Goal: Browse casually

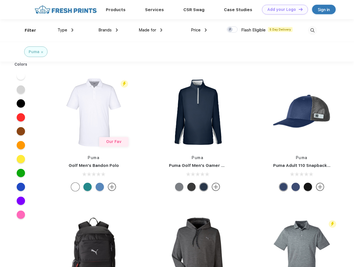
click at [283, 9] on link "Add your Logo Design Tool" at bounding box center [285, 10] width 46 height 10
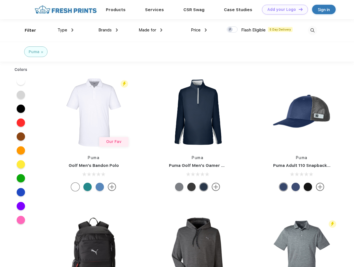
click at [0, 0] on div "Design Tool" at bounding box center [0, 0] width 0 height 0
click at [298, 9] on link "Add your Logo Design Tool" at bounding box center [285, 10] width 46 height 10
click at [27, 30] on div "Filter" at bounding box center [30, 30] width 11 height 6
click at [66, 30] on span "Type" at bounding box center [63, 30] width 10 height 5
click at [108, 30] on span "Brands" at bounding box center [104, 30] width 13 height 5
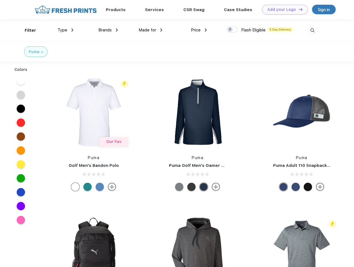
click at [151, 30] on span "Made for" at bounding box center [148, 30] width 18 height 5
click at [199, 30] on span "Price" at bounding box center [196, 30] width 10 height 5
click at [232, 30] on div at bounding box center [232, 29] width 11 height 6
click at [231, 30] on input "checkbox" at bounding box center [229, 28] width 4 height 4
click at [313, 30] on img at bounding box center [312, 30] width 9 height 9
